Goal: Go to known website: Go to known website

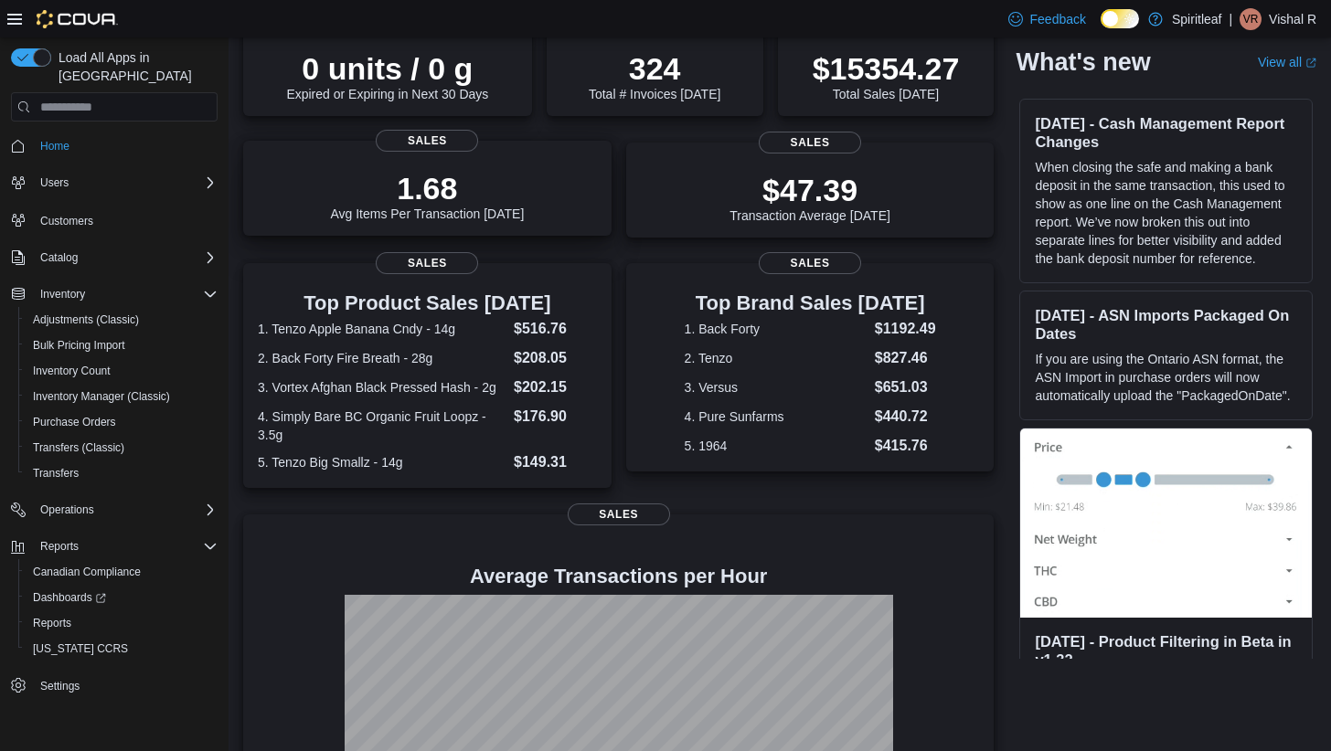
scroll to position [316, 0]
